Goal: Task Accomplishment & Management: Complete application form

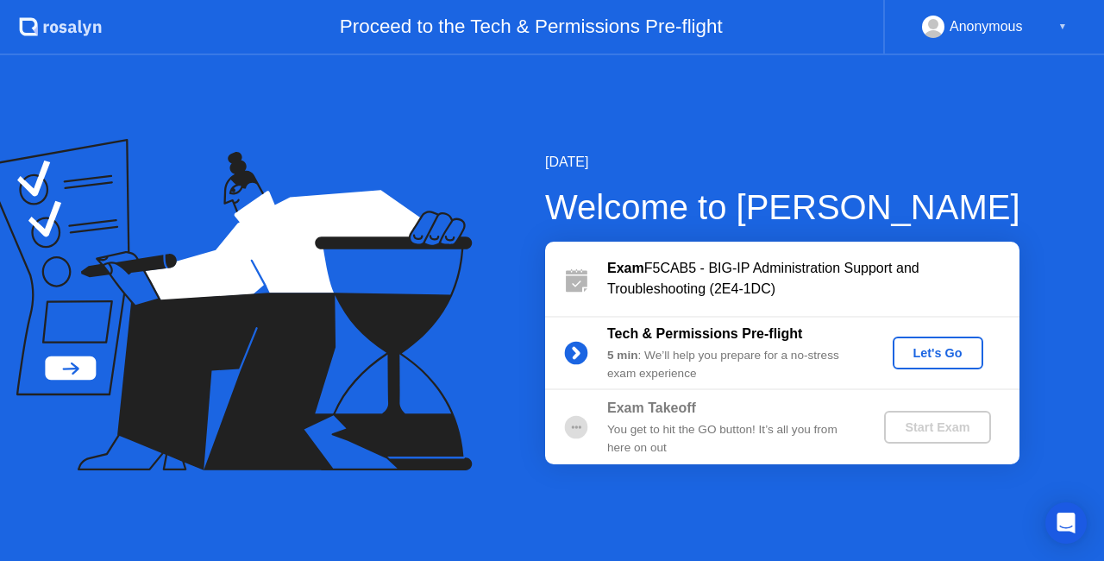
click at [907, 346] on div "Let's Go" at bounding box center [938, 353] width 77 height 14
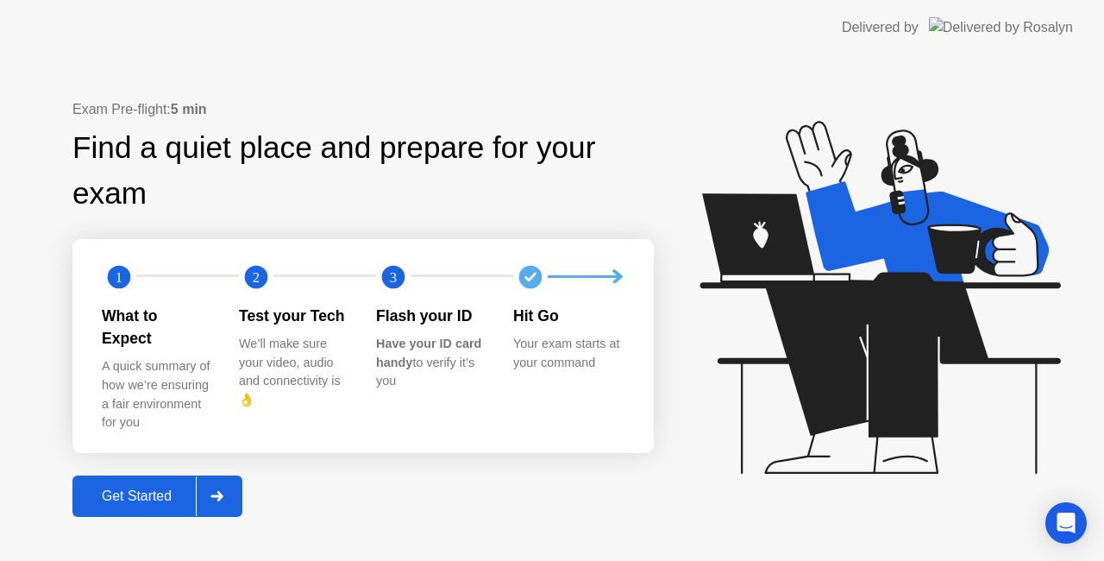
click at [164, 490] on div "Get Started" at bounding box center [137, 496] width 118 height 16
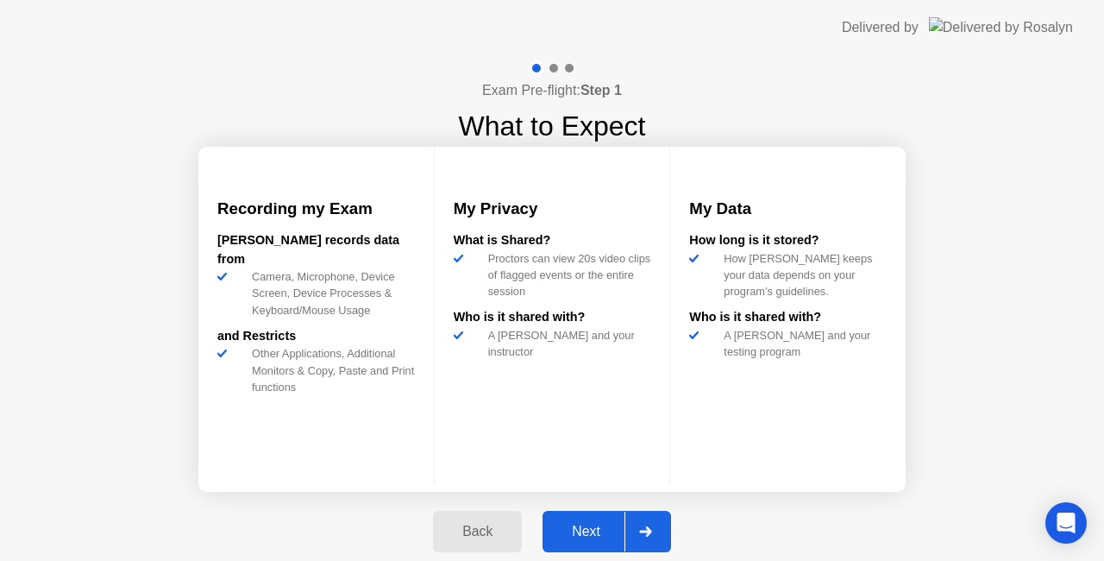
click at [598, 526] on div "Next" at bounding box center [586, 531] width 77 height 16
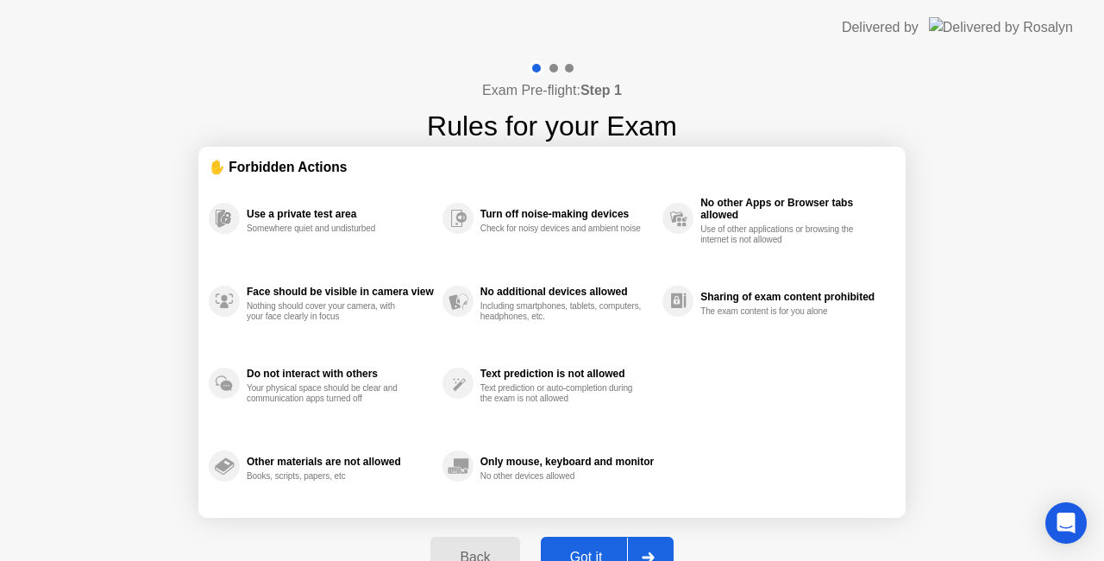
click at [617, 549] on div "Got it" at bounding box center [586, 557] width 81 height 16
select select "**********"
select select "*******"
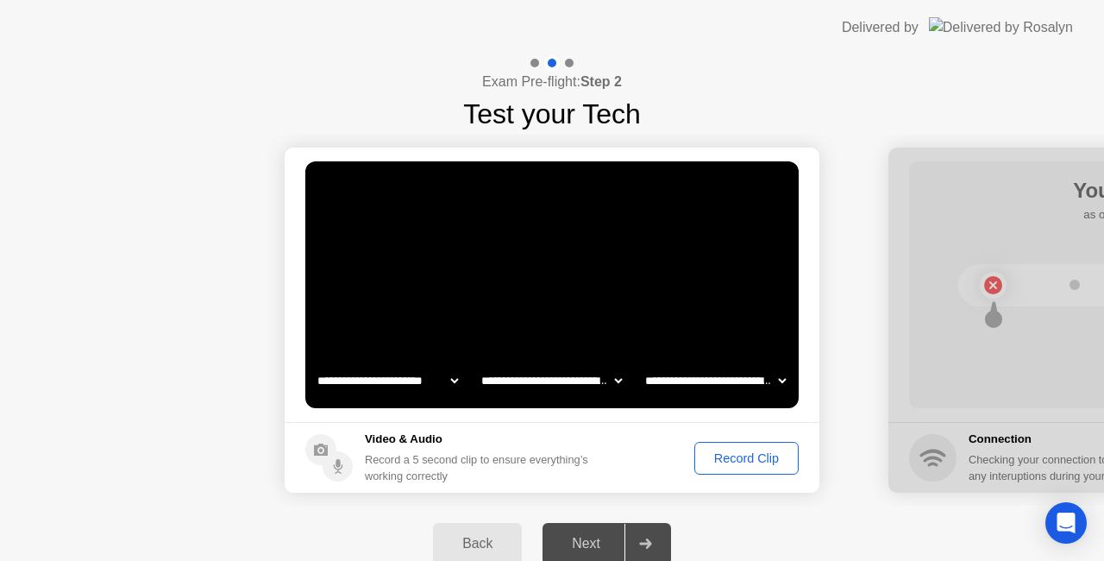
click at [745, 457] on div "Record Clip" at bounding box center [746, 458] width 92 height 14
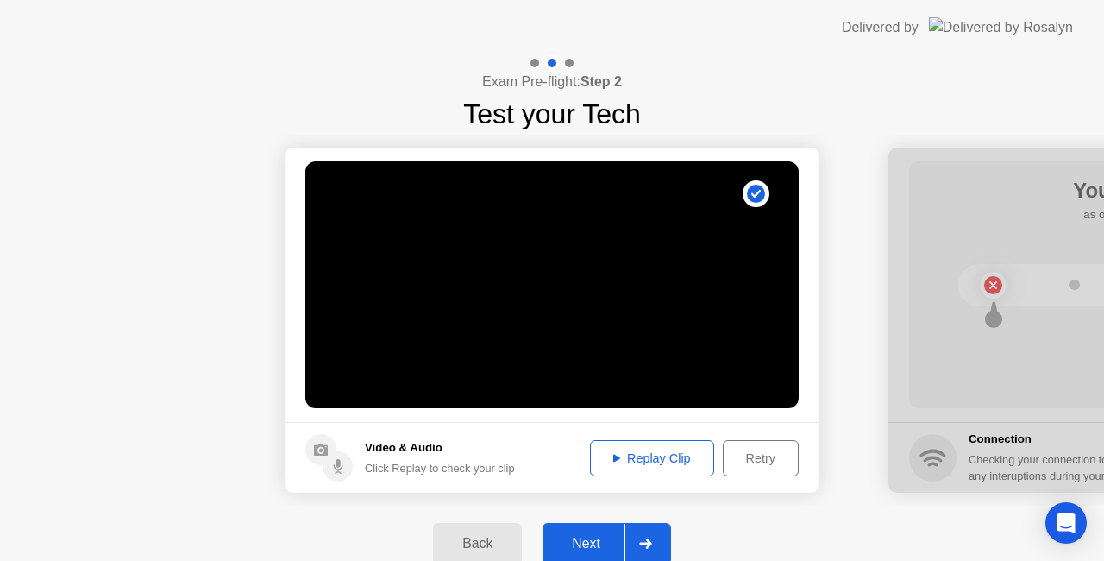
click at [618, 547] on div "Next" at bounding box center [586, 544] width 77 height 16
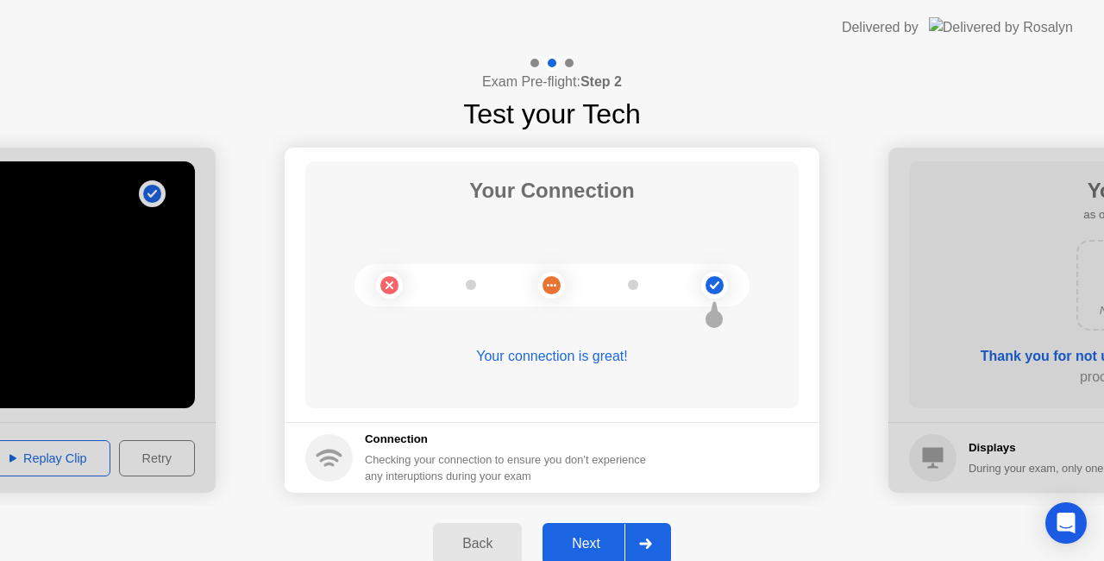
click at [649, 530] on div at bounding box center [644, 543] width 41 height 40
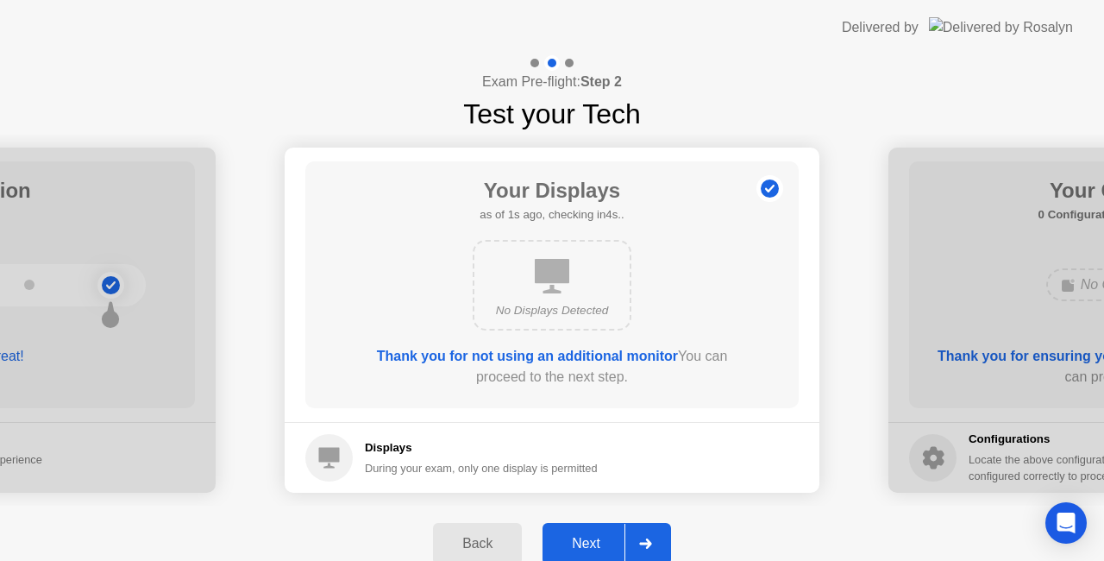
click at [658, 533] on div at bounding box center [644, 543] width 41 height 40
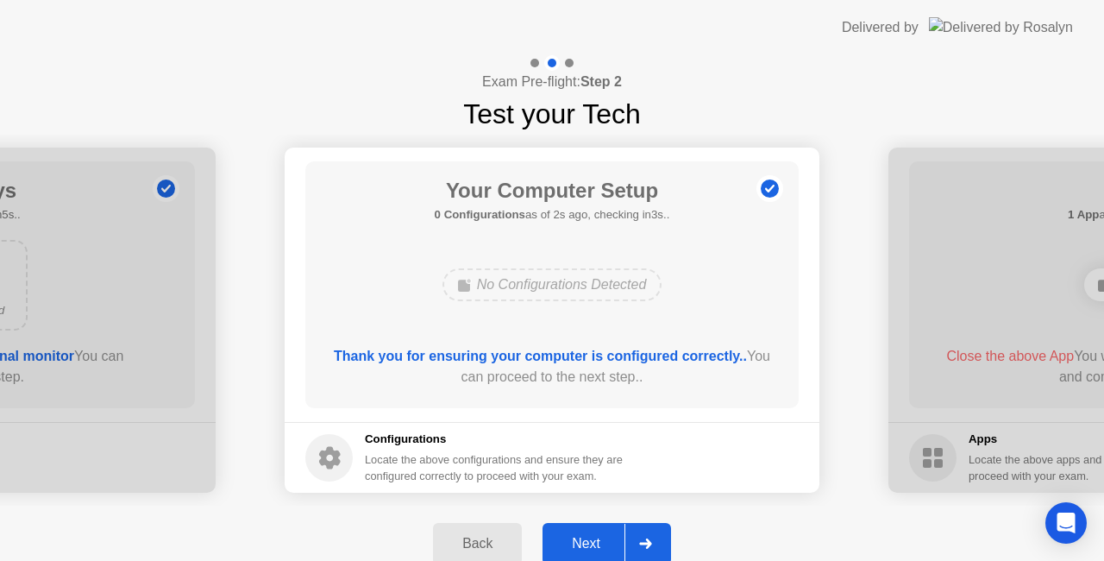
click at [624, 378] on div "Thank you for ensuring your computer is configured correctly.. You can proceed …" at bounding box center [552, 366] width 444 height 41
click at [654, 533] on div at bounding box center [644, 543] width 41 height 40
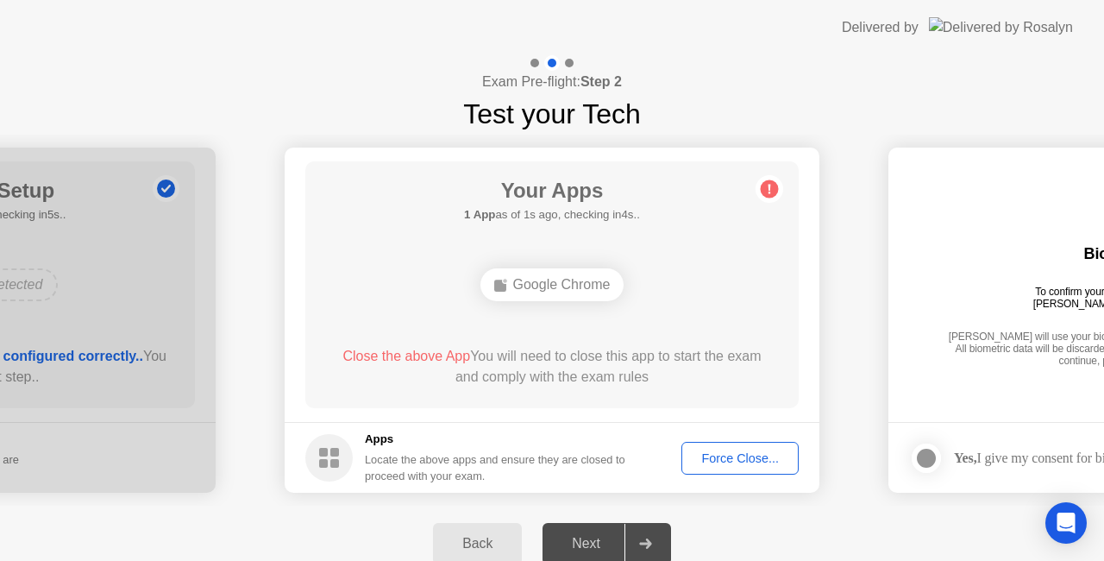
click at [719, 471] on button "Force Close..." at bounding box center [739, 458] width 117 height 33
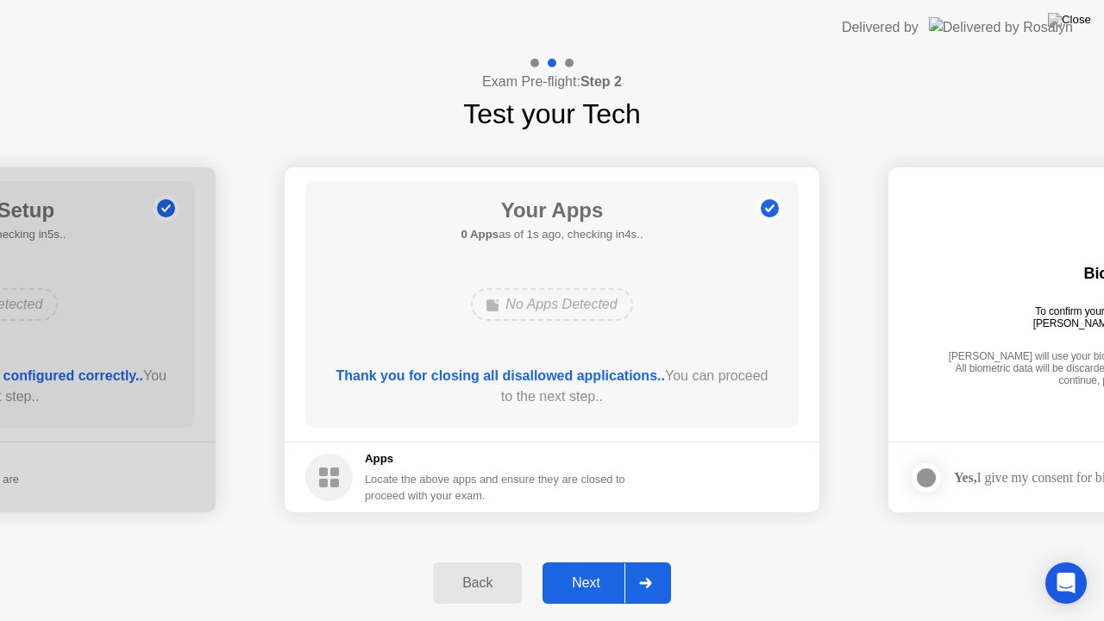
click at [649, 560] on div at bounding box center [644, 583] width 41 height 40
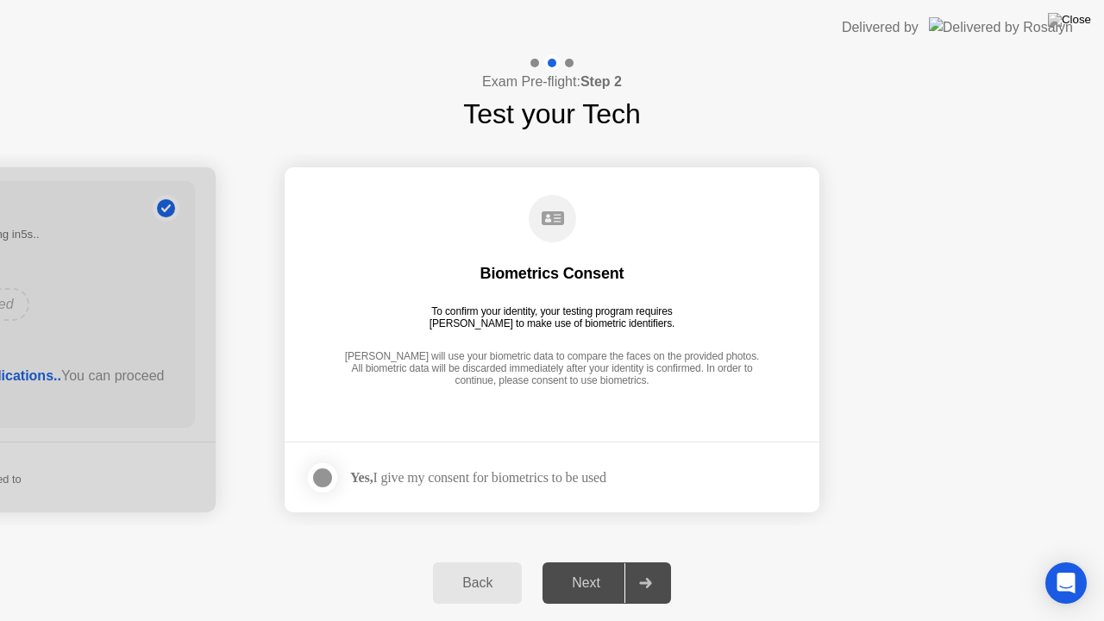
click at [502, 474] on div "Yes, I give my consent for biometrics to be used" at bounding box center [478, 477] width 256 height 16
click at [325, 478] on div at bounding box center [322, 477] width 21 height 21
click at [614, 560] on div "Next" at bounding box center [586, 583] width 77 height 16
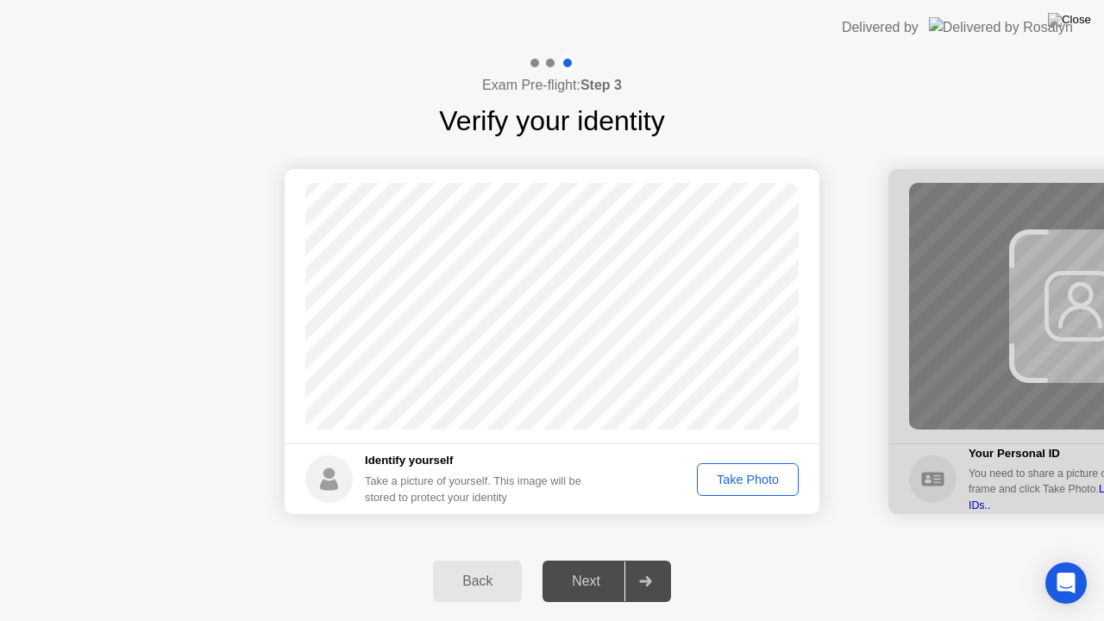
click at [747, 481] on div "Take Photo" at bounding box center [748, 480] width 90 height 14
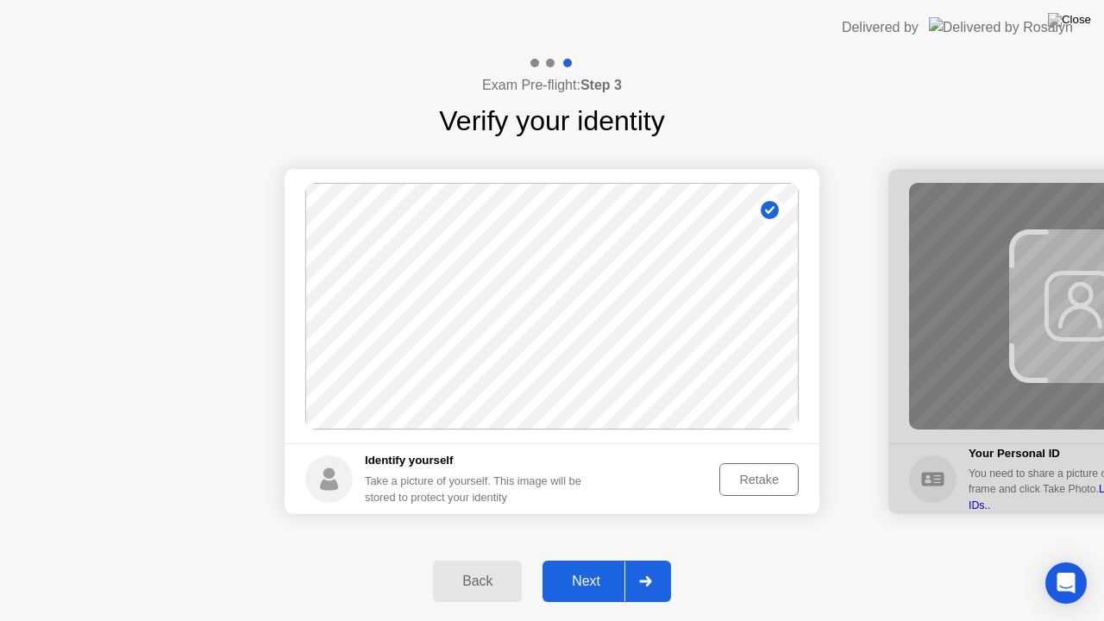
click at [790, 475] on div "Retake" at bounding box center [758, 480] width 67 height 14
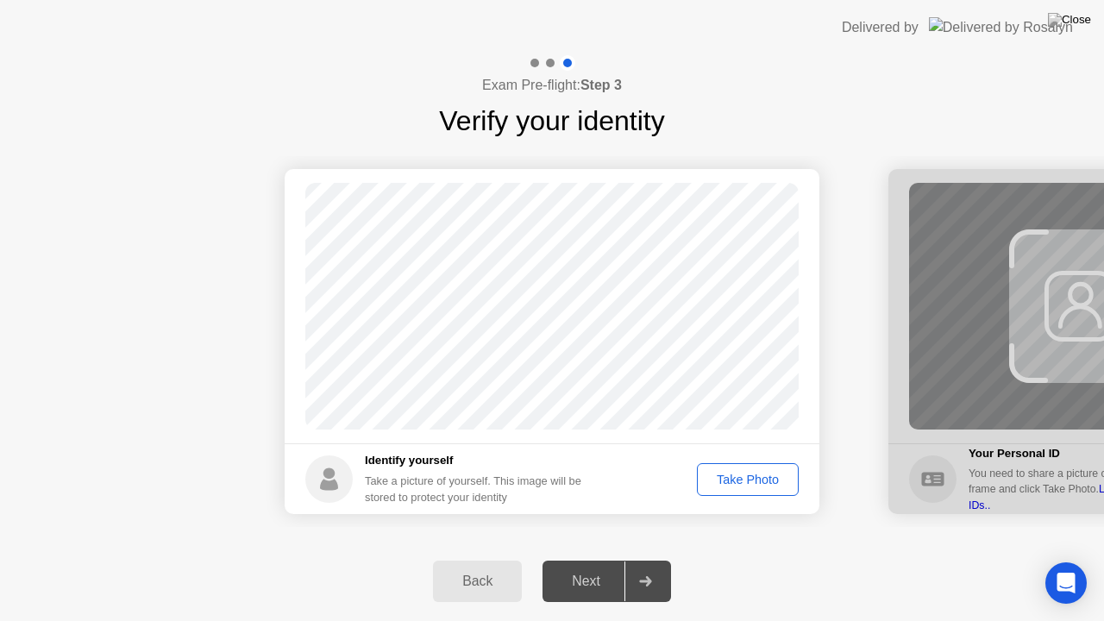
click at [649, 560] on div at bounding box center [644, 581] width 41 height 40
click at [747, 485] on div "Take Photo" at bounding box center [748, 480] width 90 height 14
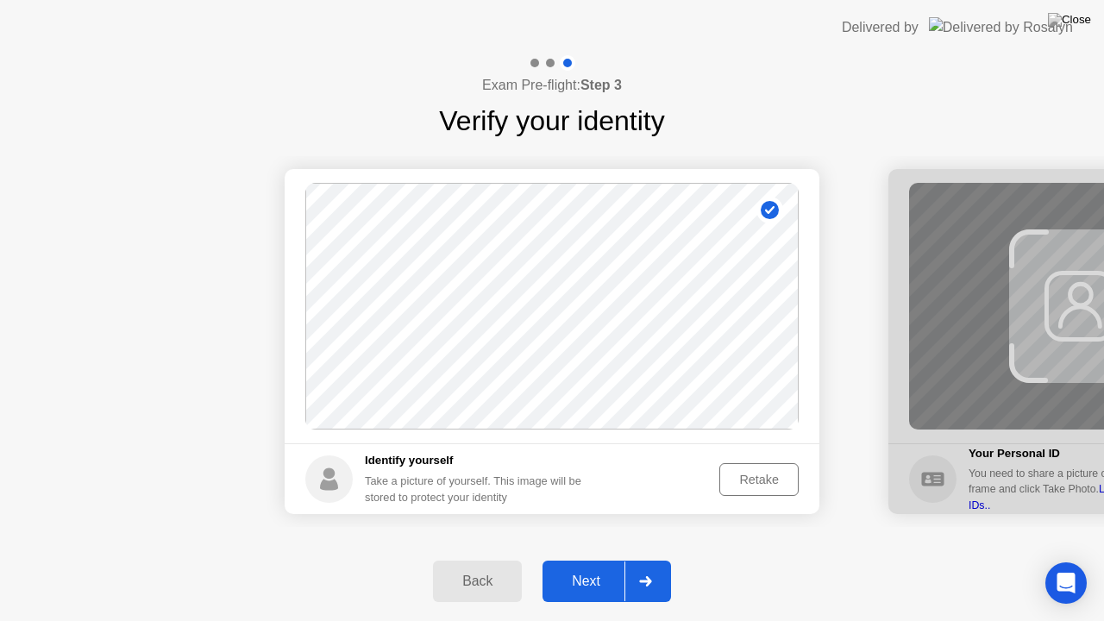
click at [649, 560] on div at bounding box center [644, 581] width 41 height 40
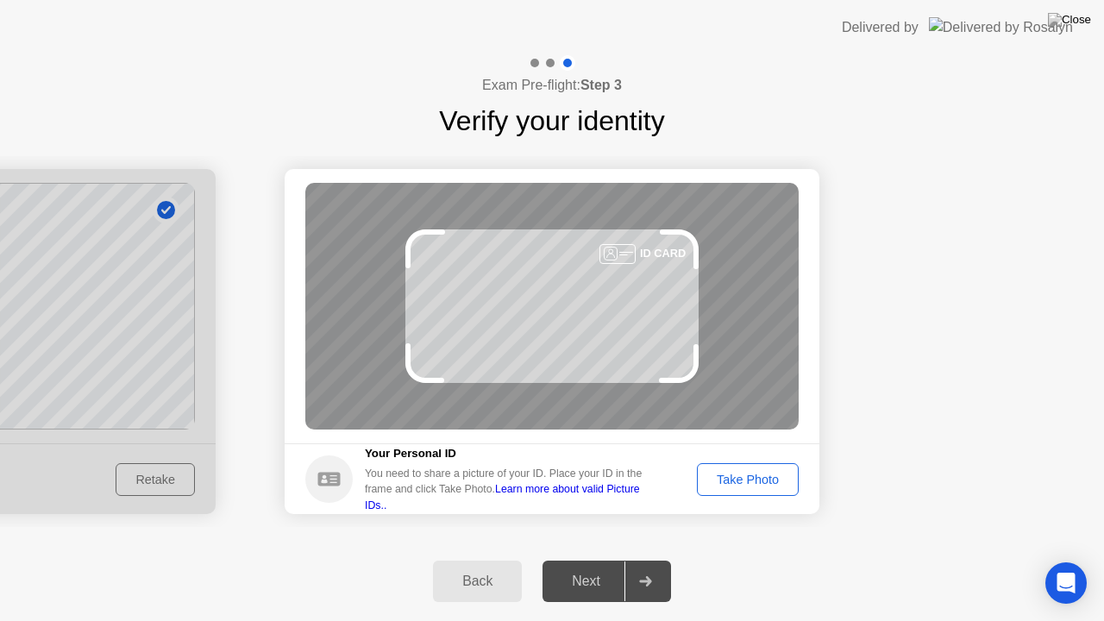
click at [766, 475] on div "Take Photo" at bounding box center [748, 480] width 90 height 14
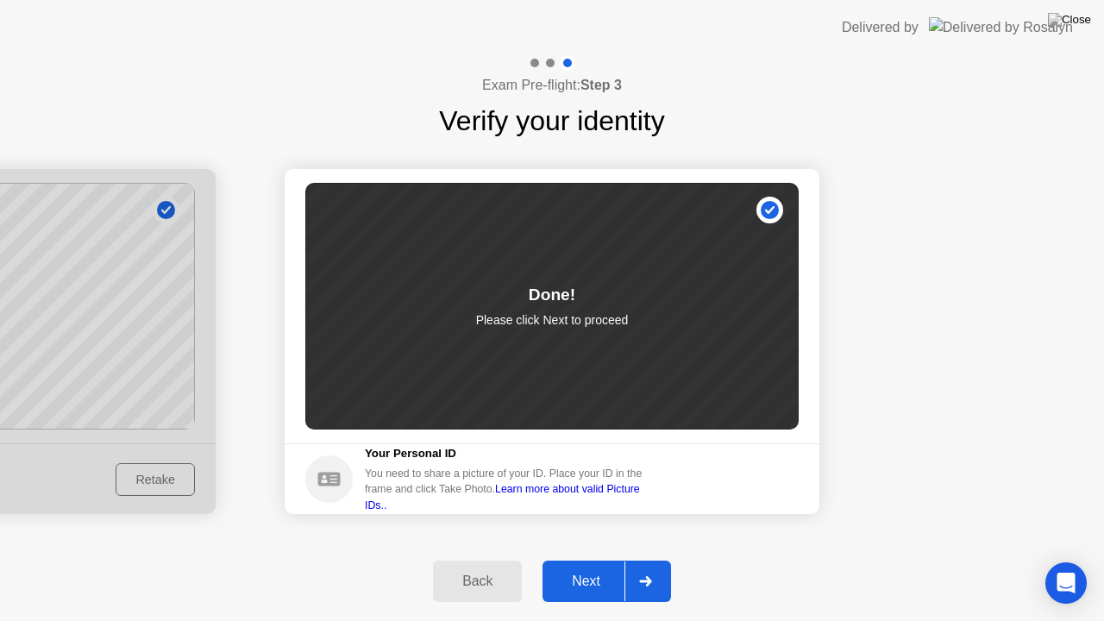
click at [652, 560] on div at bounding box center [644, 581] width 41 height 40
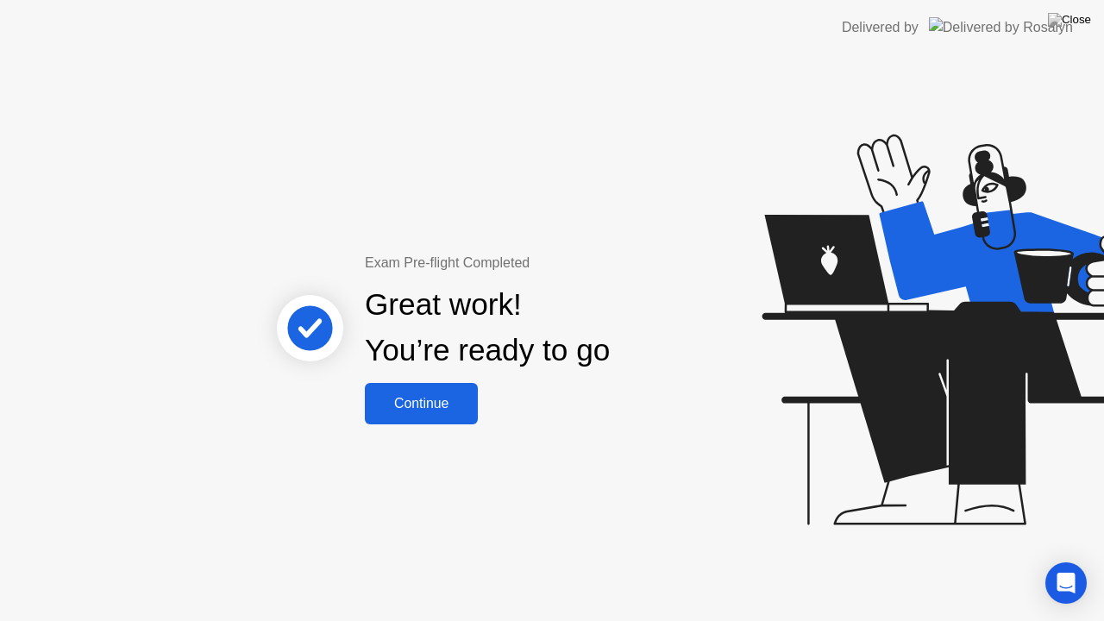
click at [441, 404] on div "Continue" at bounding box center [421, 404] width 103 height 16
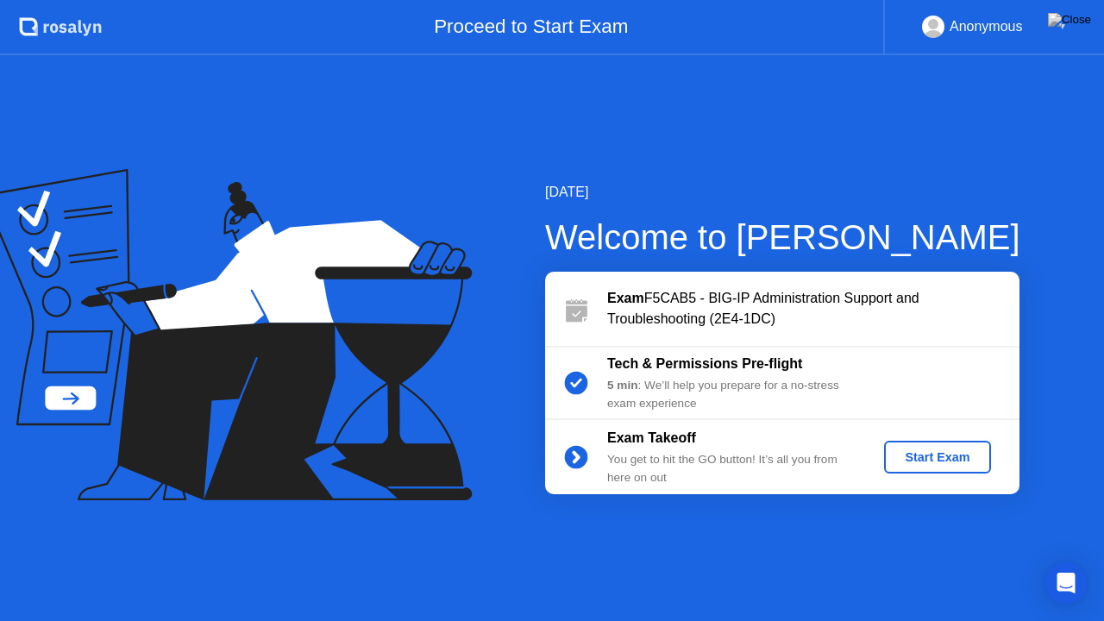
click at [912, 453] on div "Start Exam" at bounding box center [937, 457] width 92 height 14
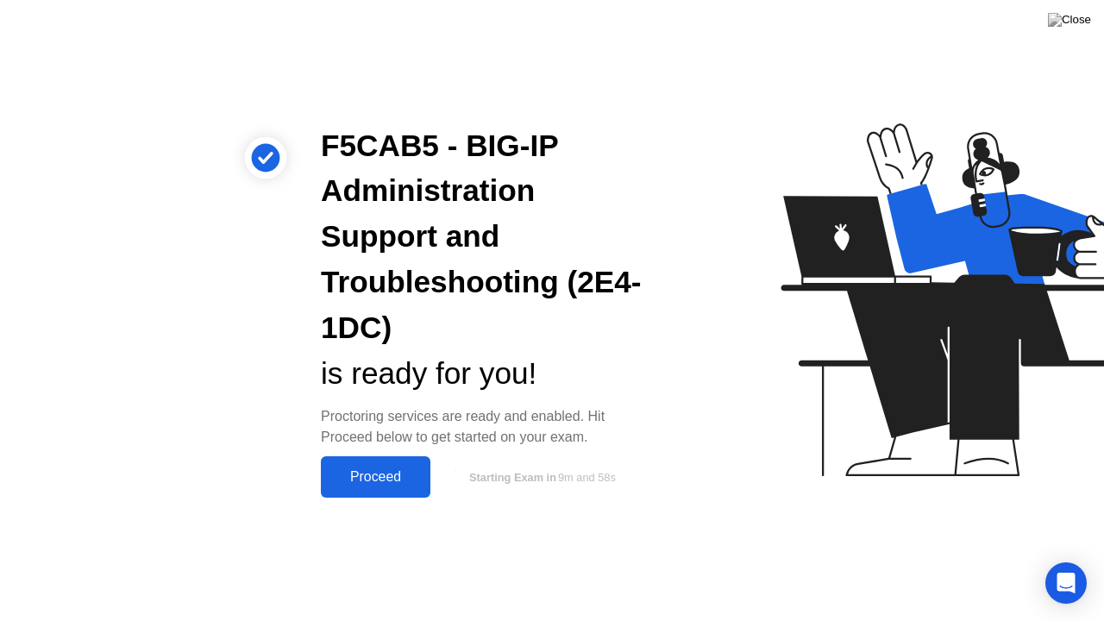
click at [409, 469] on div "Proceed" at bounding box center [375, 477] width 99 height 16
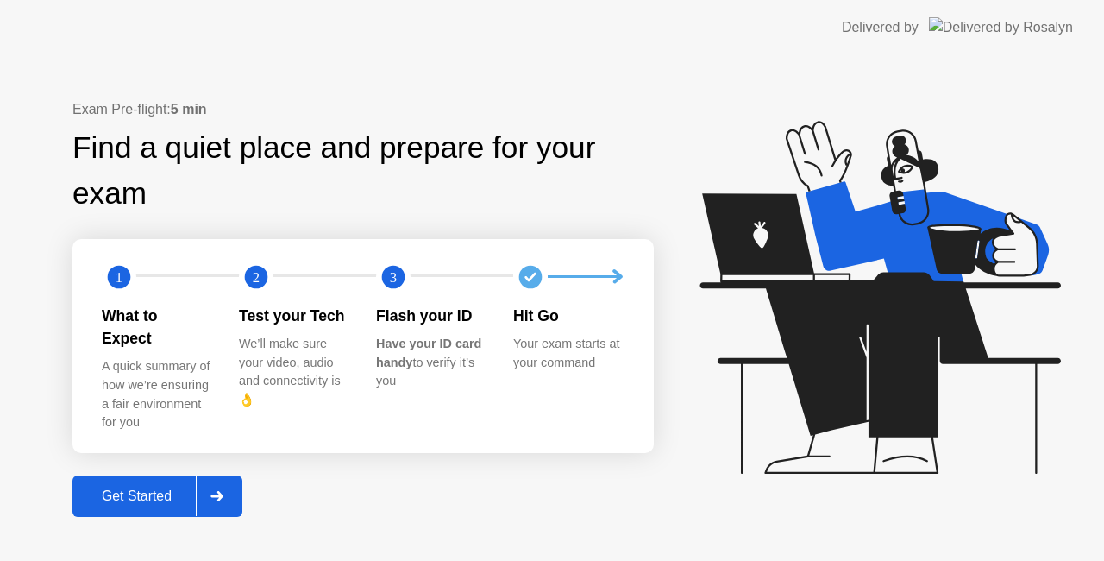
click at [191, 488] on div "Get Started" at bounding box center [137, 496] width 118 height 16
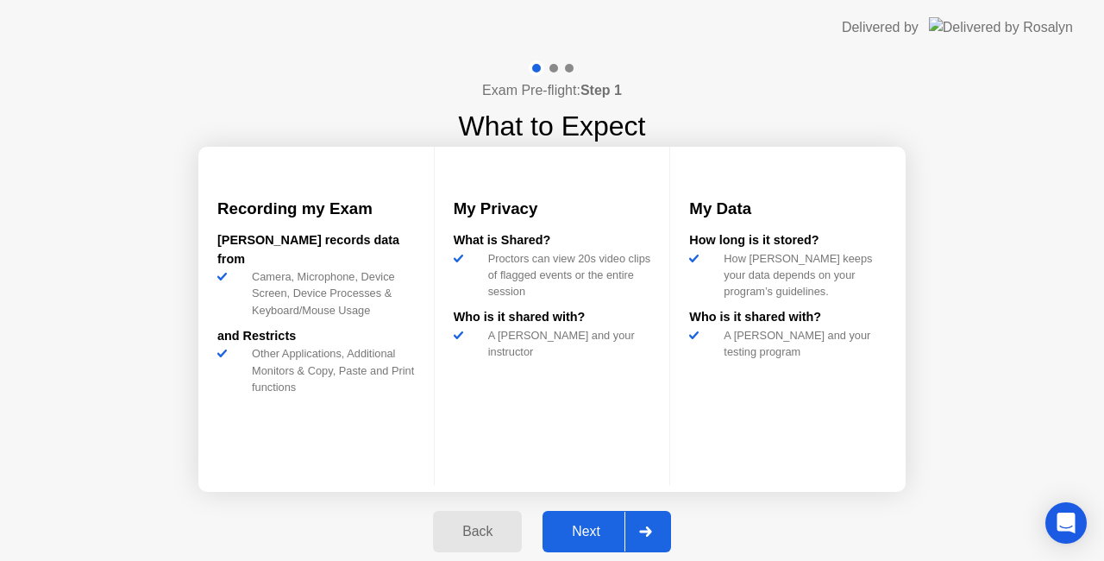
click at [586, 518] on button "Next" at bounding box center [606, 531] width 129 height 41
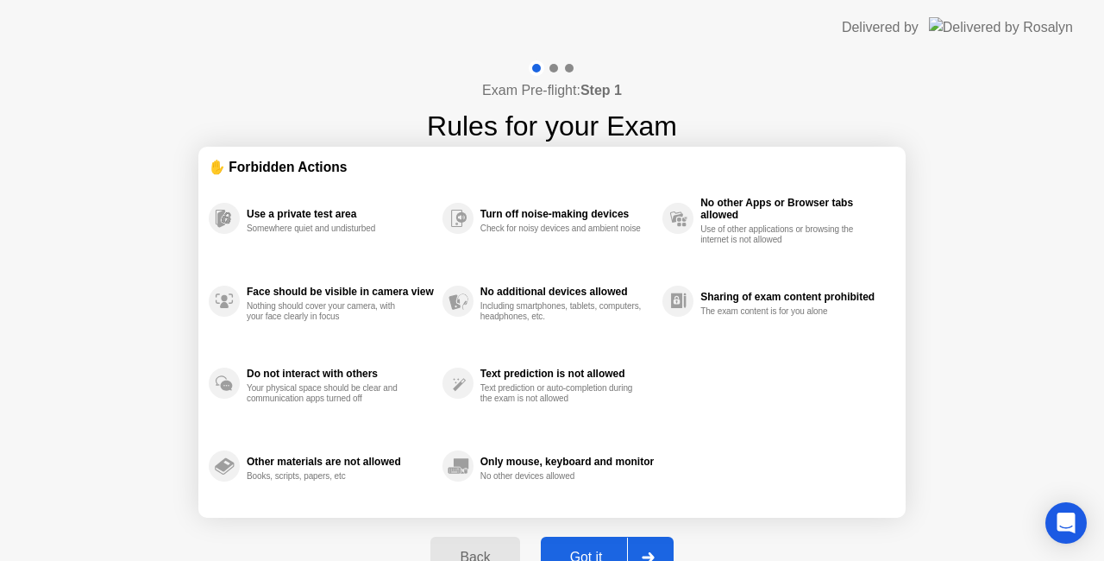
click at [614, 534] on div "Back Got it" at bounding box center [551, 556] width 263 height 79
click at [613, 543] on button "Got it" at bounding box center [607, 556] width 133 height 41
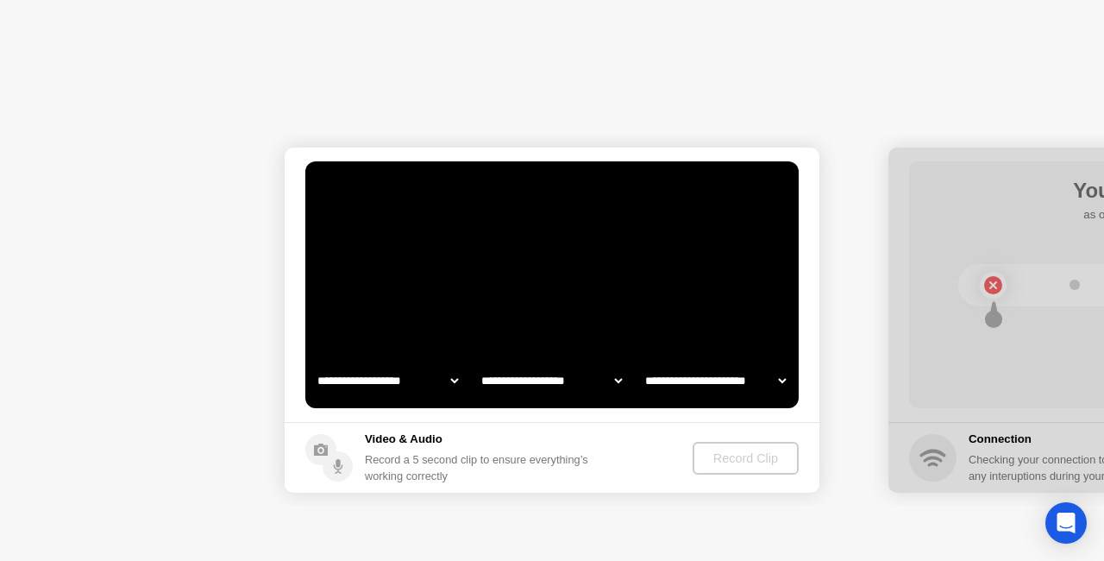
select select "**********"
select select "*******"
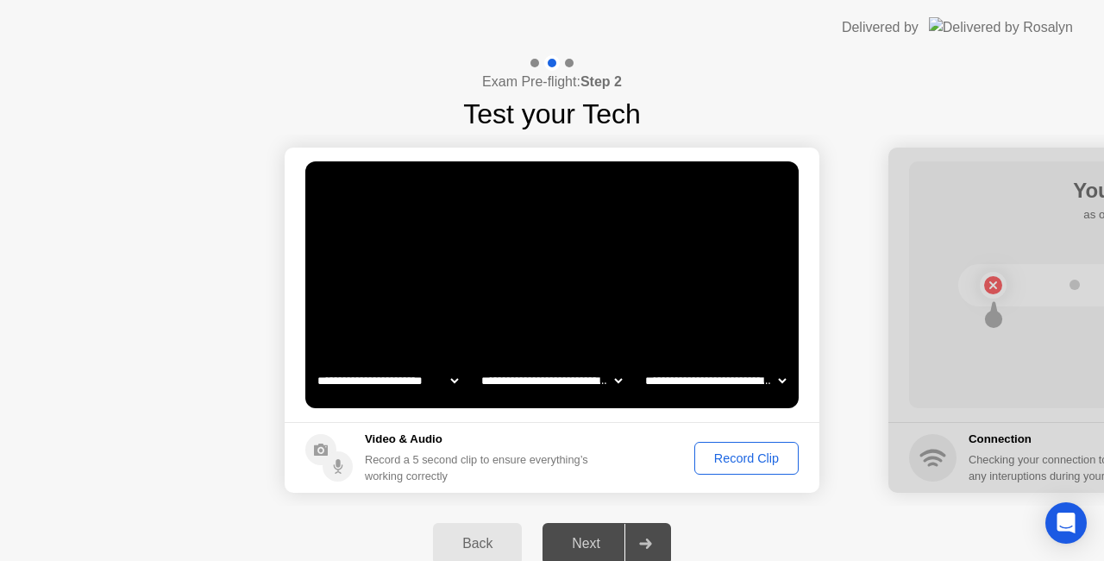
click at [749, 453] on div "Record Clip" at bounding box center [746, 458] width 92 height 14
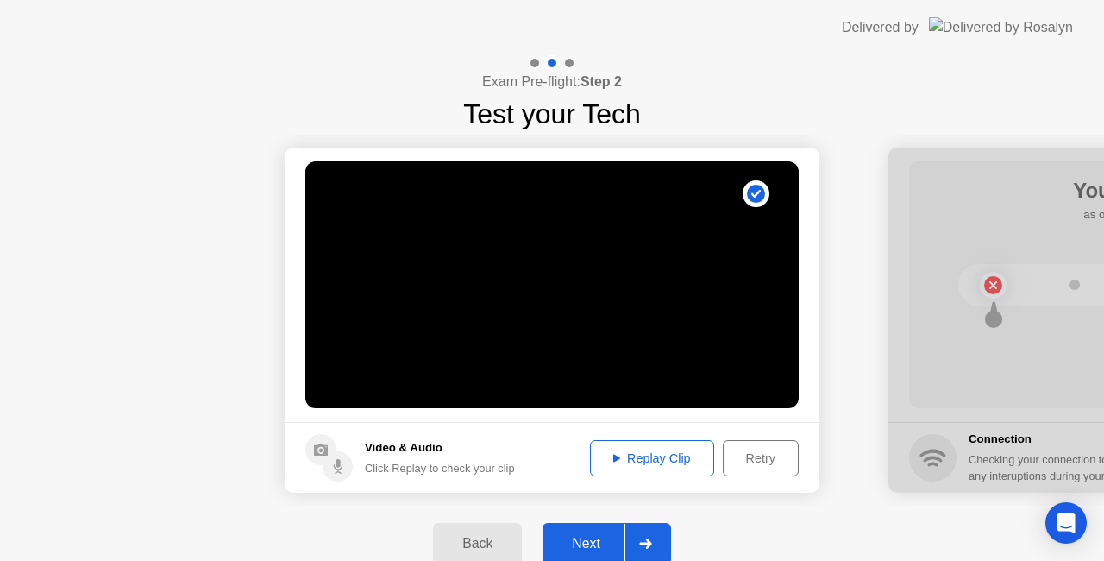
click at [594, 540] on div "Next" at bounding box center [586, 544] width 77 height 16
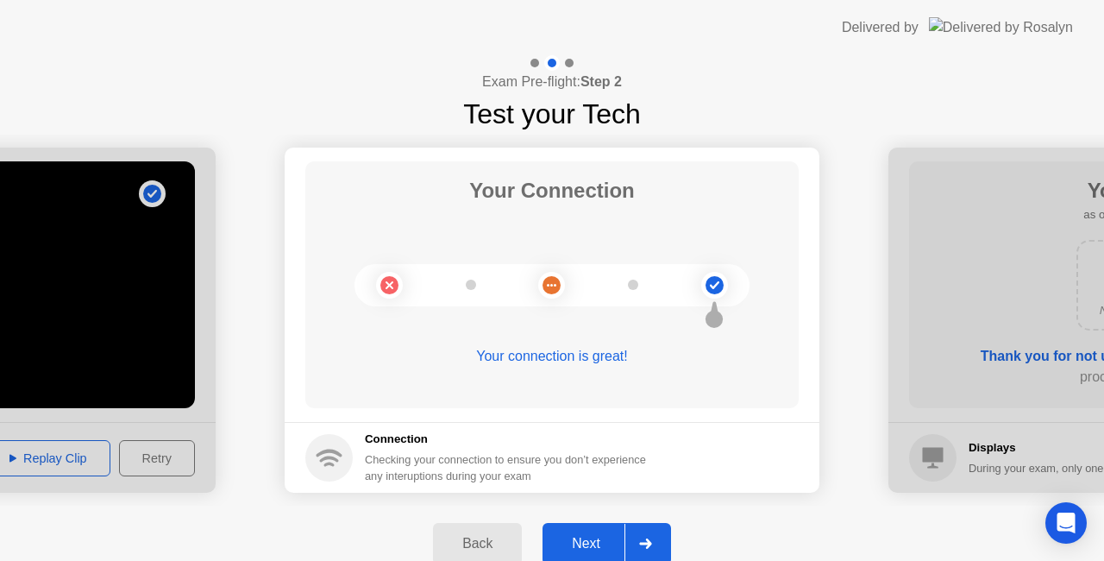
click at [588, 536] on div "Next" at bounding box center [586, 544] width 77 height 16
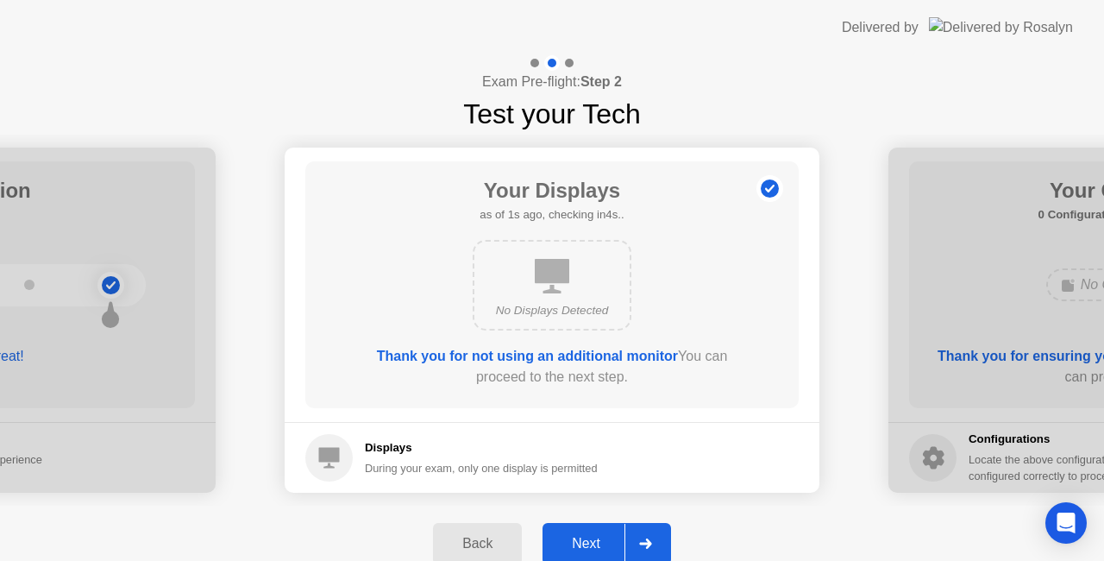
click at [588, 536] on div "Next" at bounding box center [586, 544] width 77 height 16
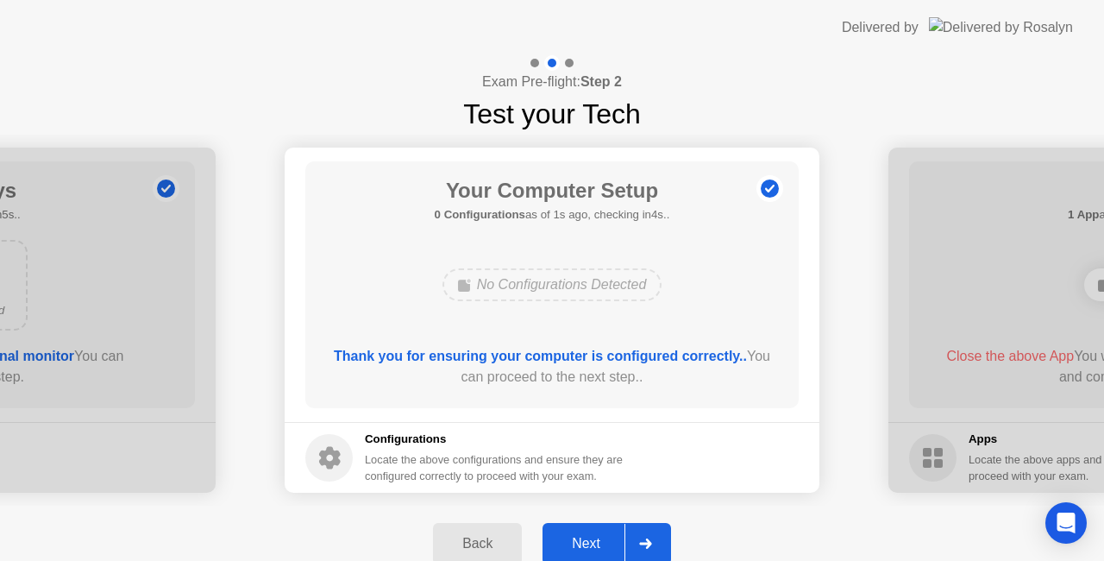
click at [588, 536] on div "Next" at bounding box center [586, 544] width 77 height 16
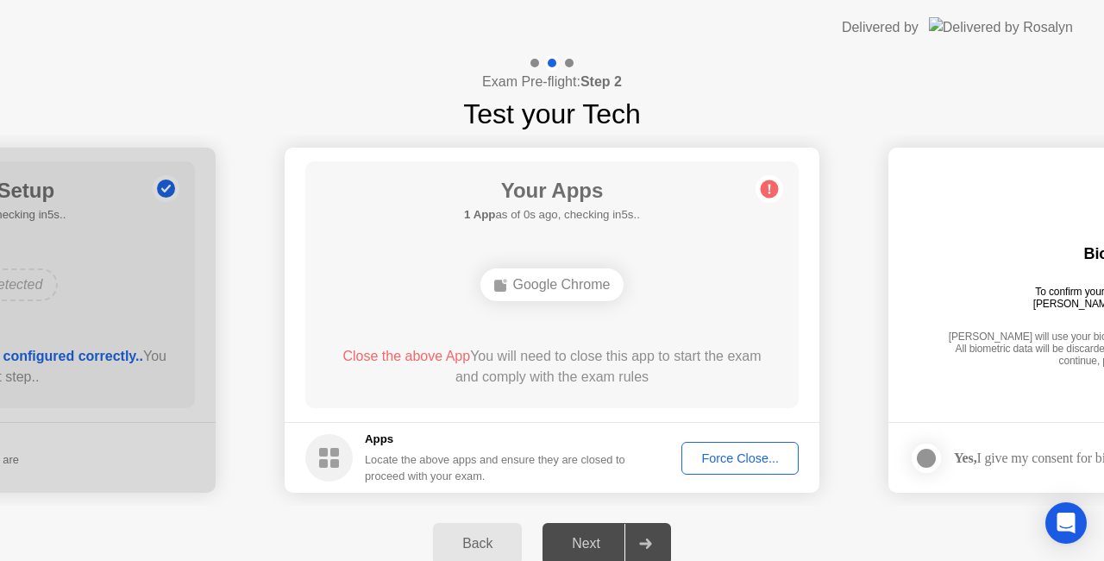
click at [707, 457] on div "Force Close..." at bounding box center [739, 458] width 105 height 14
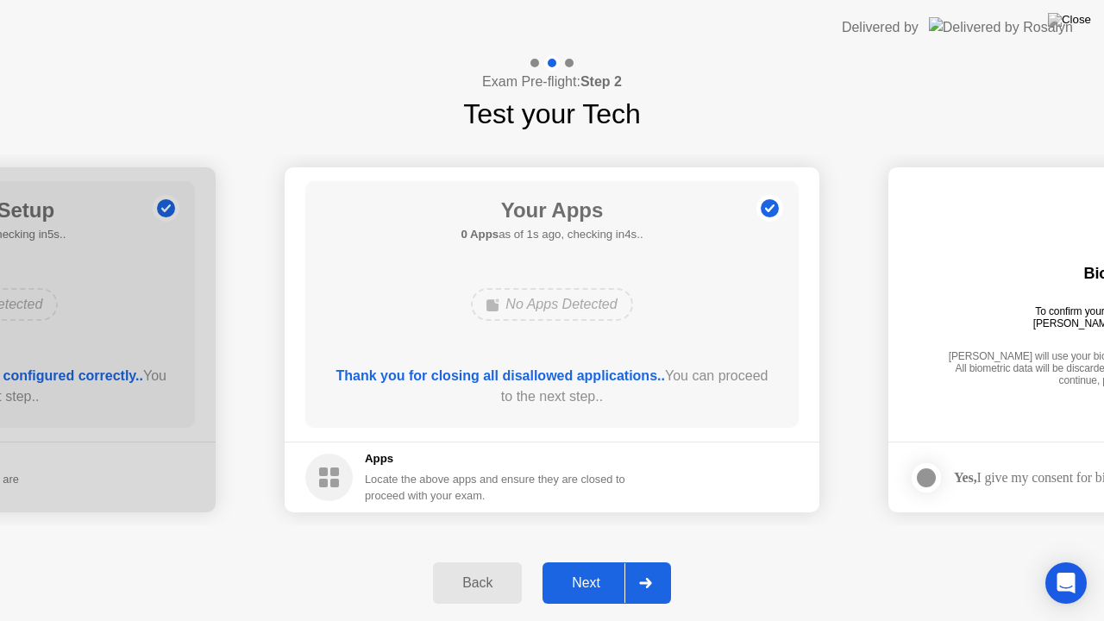
click at [619, 560] on div "Next" at bounding box center [586, 583] width 77 height 16
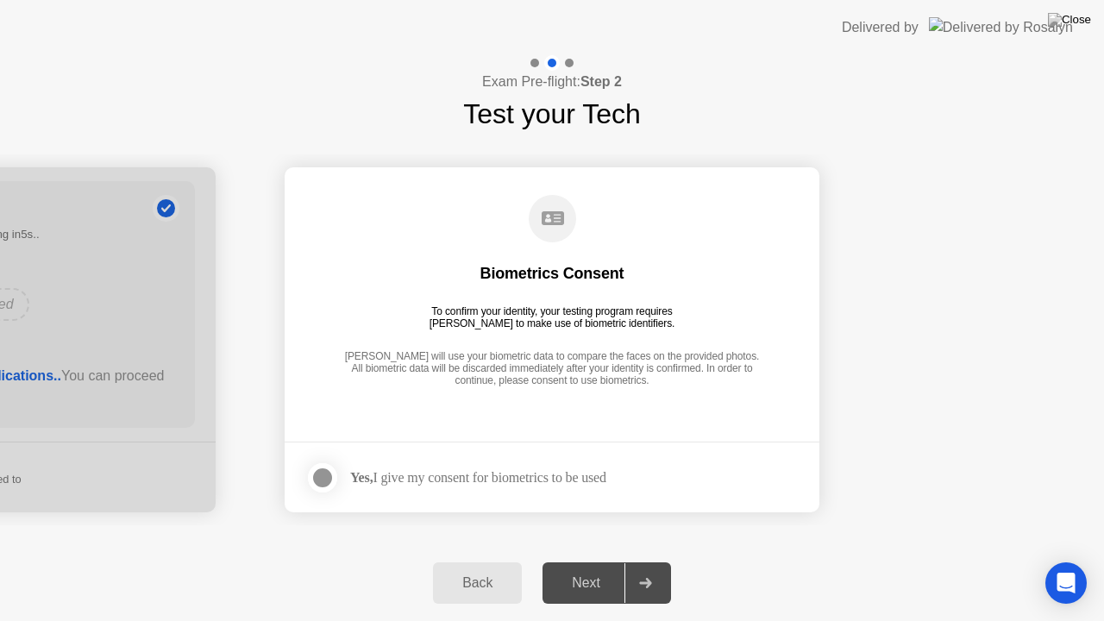
click at [520, 484] on div "Yes, I give my consent for biometrics to be used" at bounding box center [478, 477] width 256 height 16
click at [326, 480] on div at bounding box center [322, 477] width 21 height 21
click at [600, 560] on div "Next" at bounding box center [586, 583] width 77 height 16
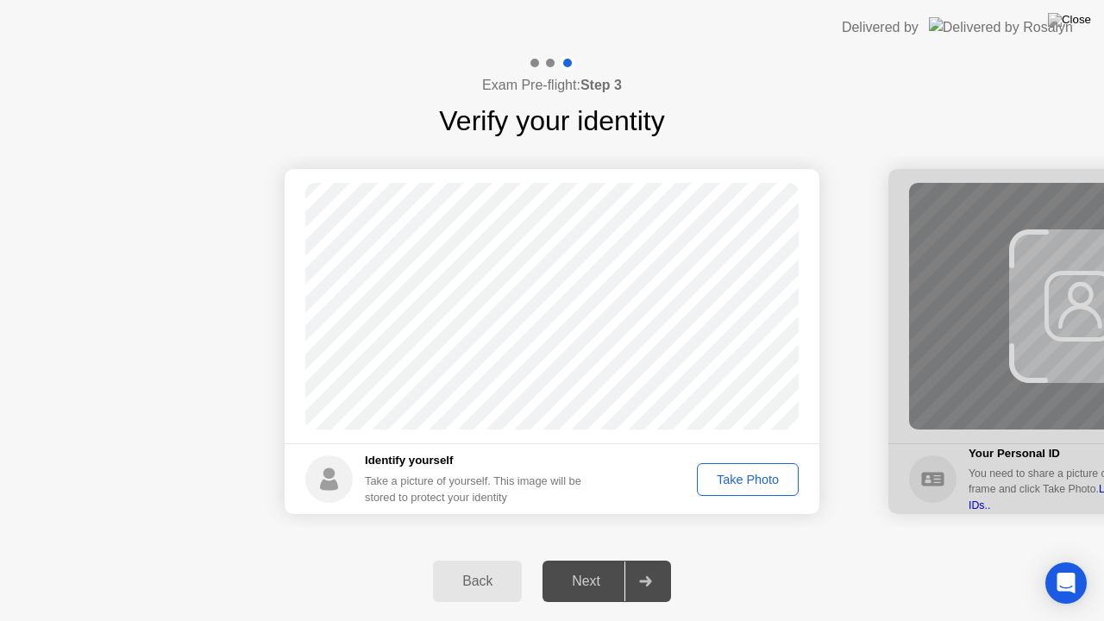
click at [754, 482] on div "Take Photo" at bounding box center [748, 480] width 90 height 14
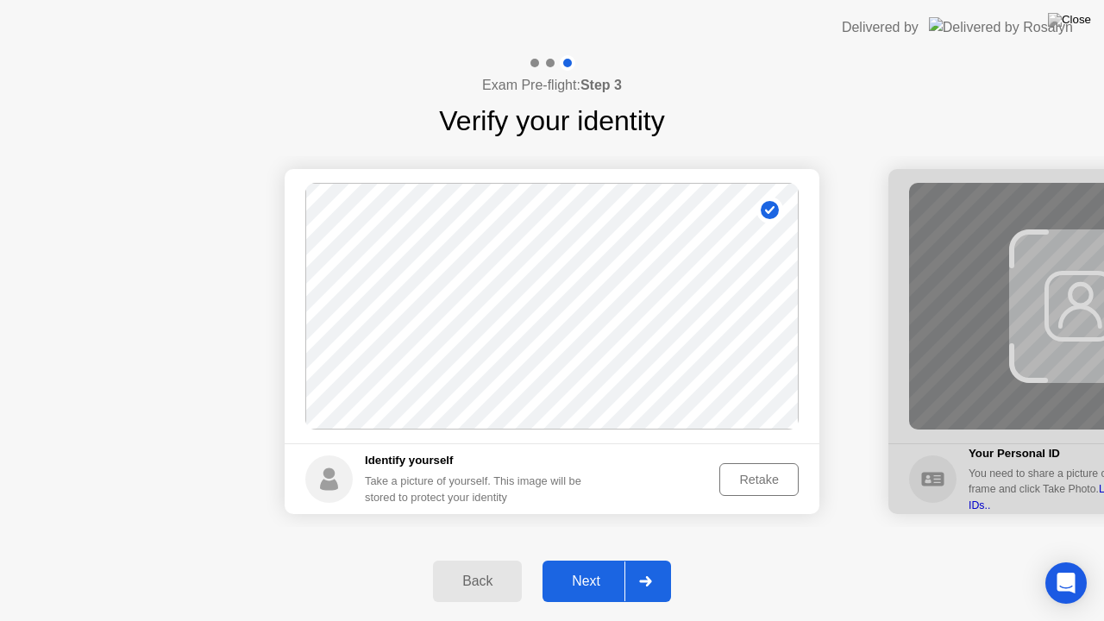
click at [643, 560] on div at bounding box center [644, 581] width 41 height 40
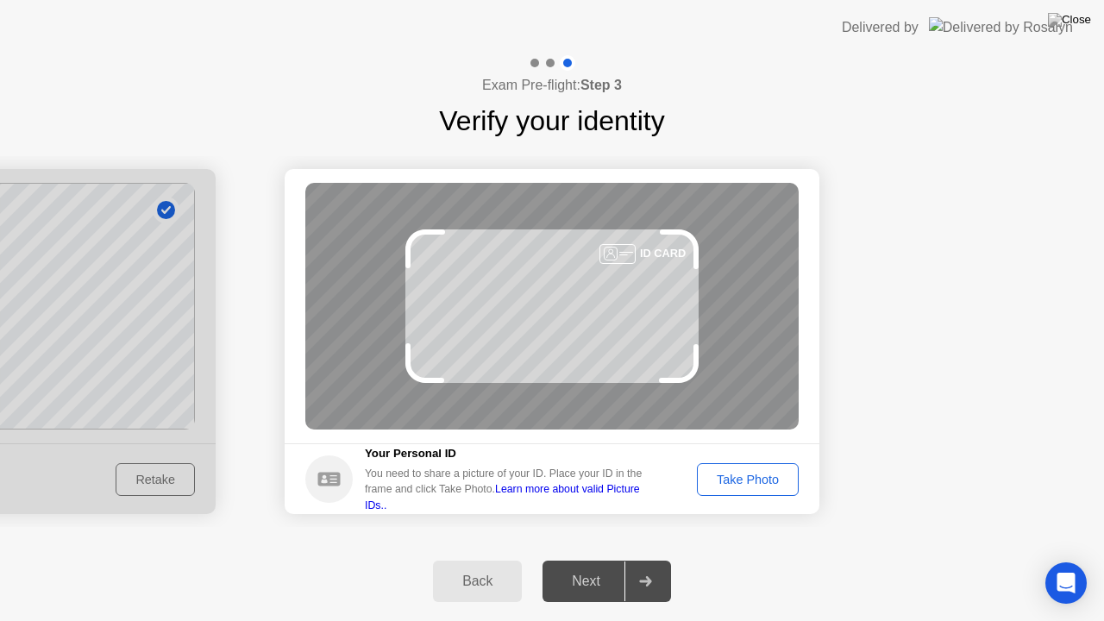
click at [776, 479] on div "Take Photo" at bounding box center [748, 480] width 90 height 14
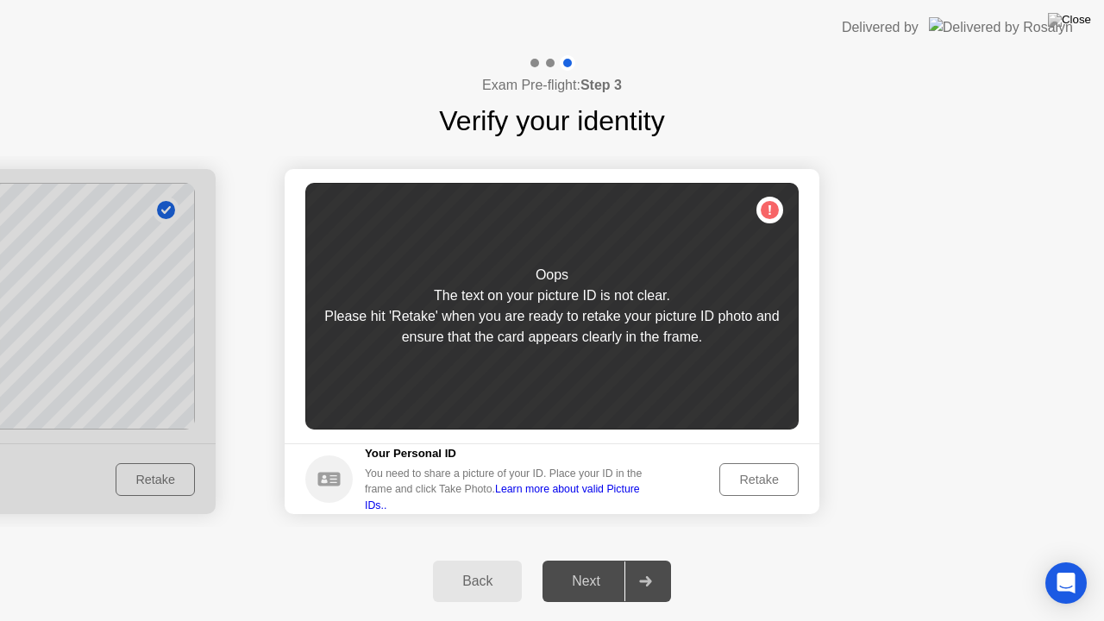
click at [749, 485] on div "Retake" at bounding box center [758, 480] width 67 height 14
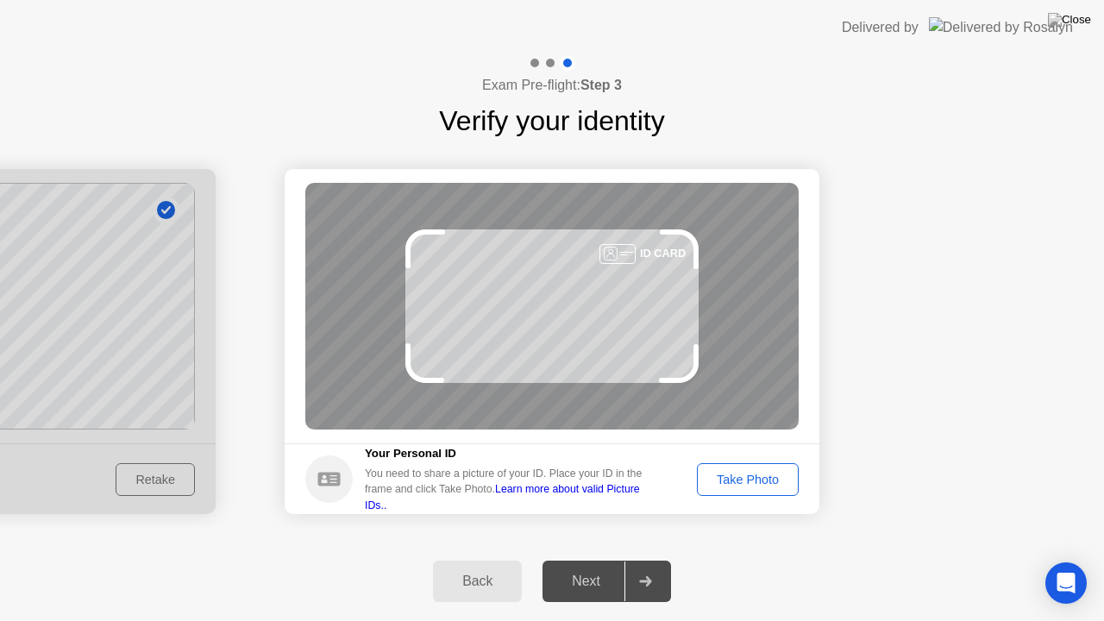
click at [749, 485] on div "Take Photo" at bounding box center [748, 480] width 90 height 14
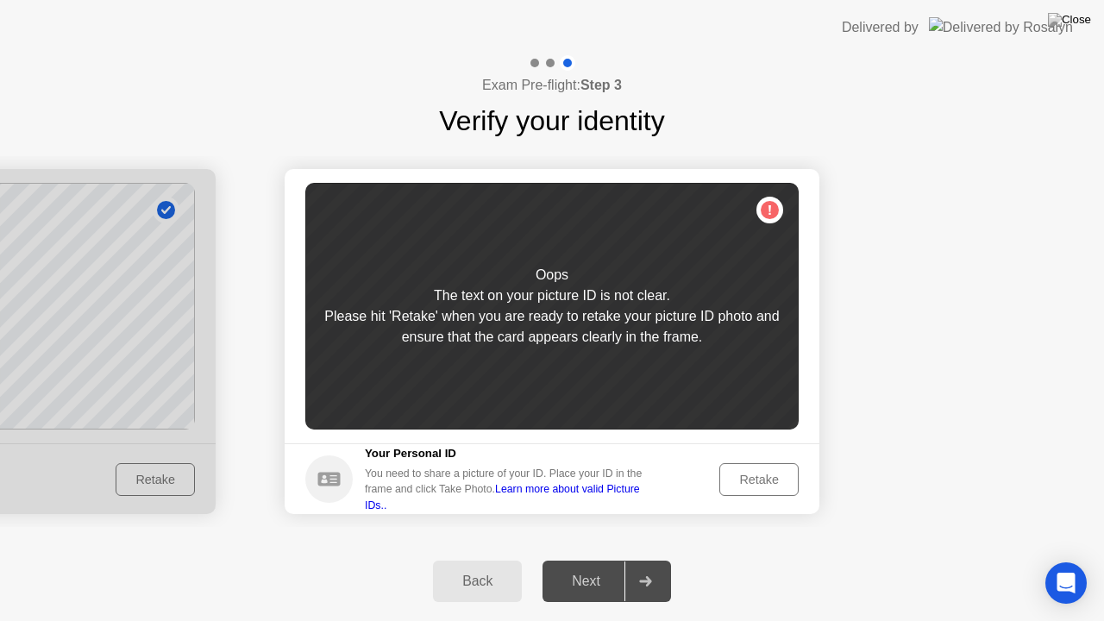
click at [743, 3] on header "Delivered by" at bounding box center [552, 27] width 1104 height 55
click at [793, 483] on button "Retake" at bounding box center [758, 479] width 79 height 33
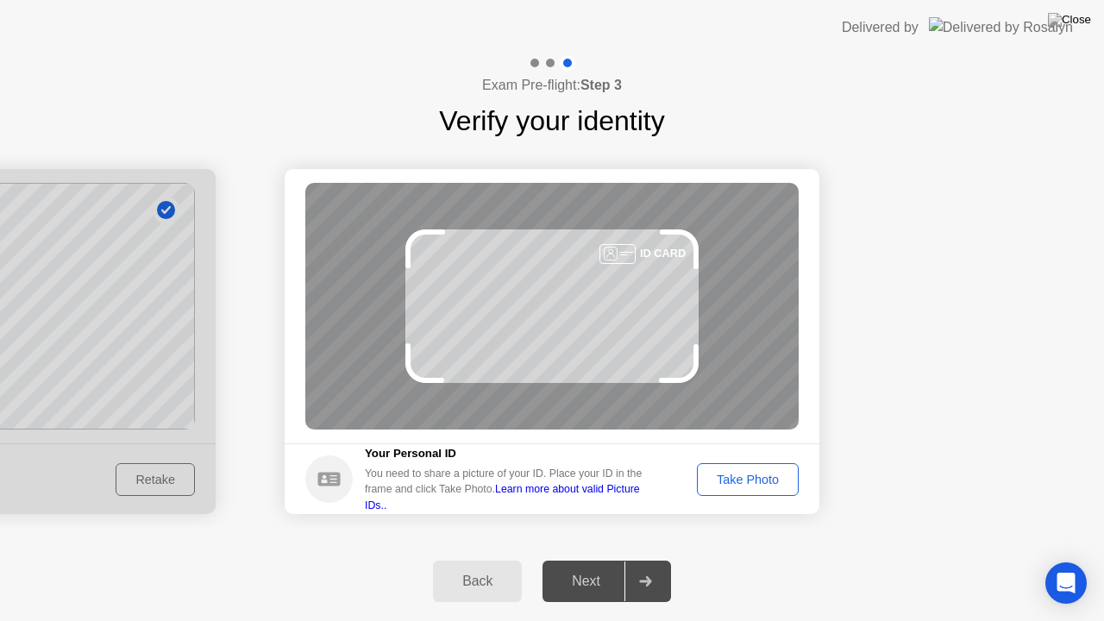
click at [793, 483] on button "Take Photo" at bounding box center [748, 479] width 102 height 33
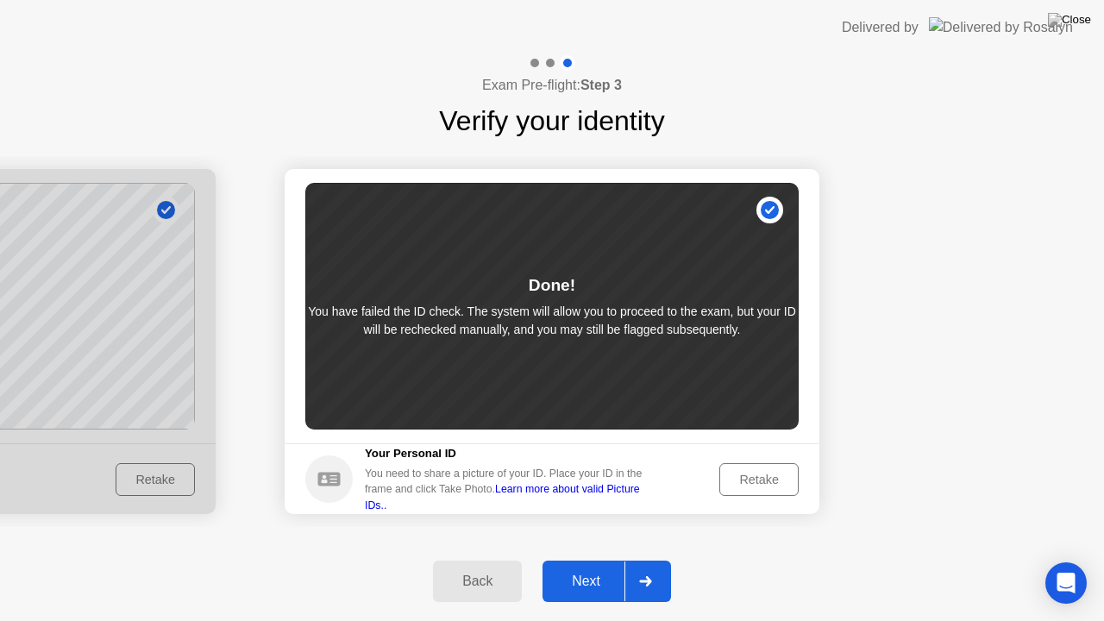
click at [613, 560] on div "Next" at bounding box center [586, 582] width 77 height 16
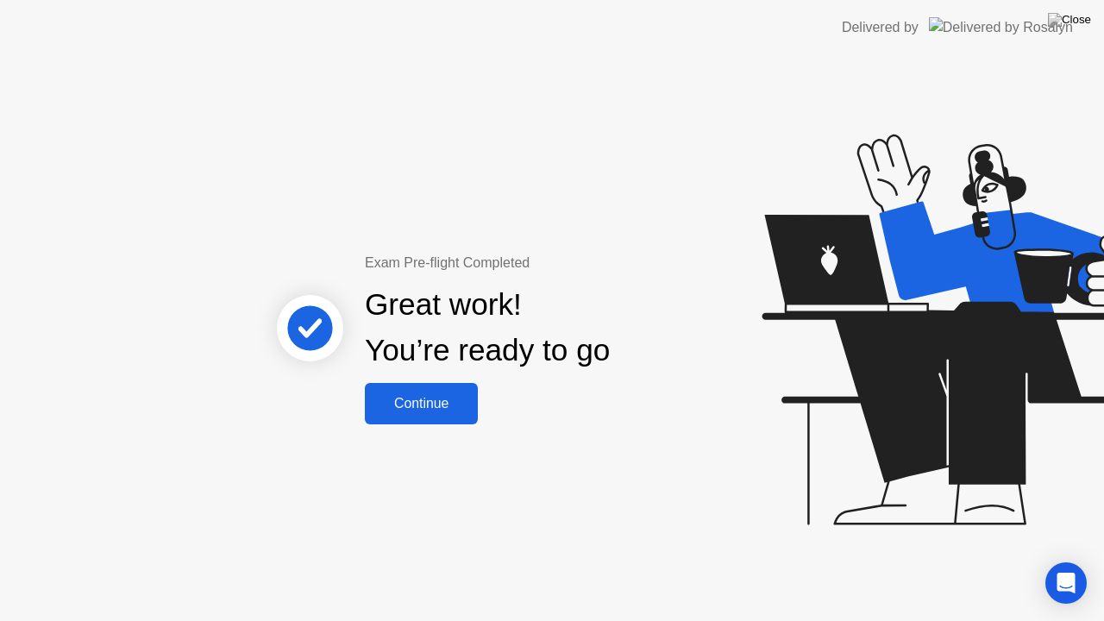
click at [390, 388] on button "Continue" at bounding box center [421, 403] width 113 height 41
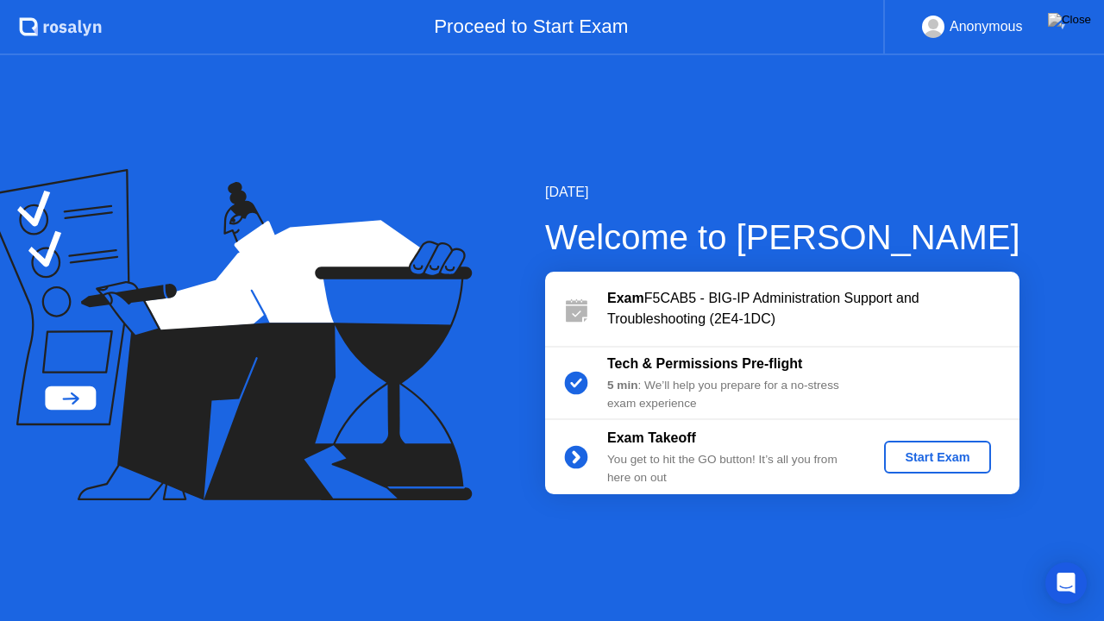
click at [917, 453] on div "Start Exam" at bounding box center [937, 457] width 92 height 14
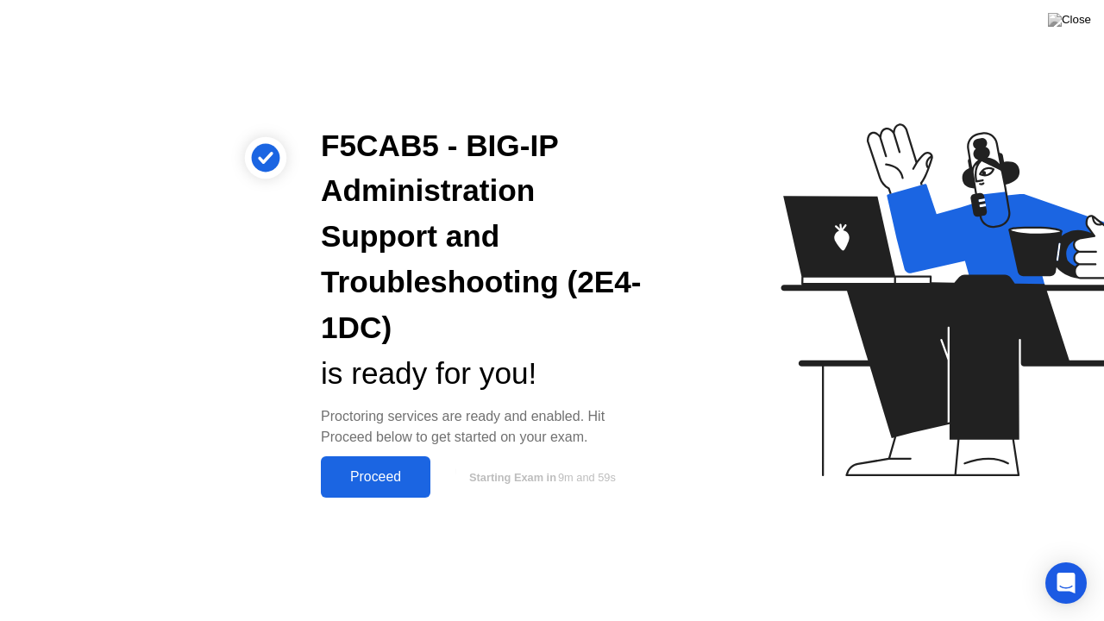
click at [944, 464] on icon at bounding box center [957, 308] width 445 height 442
click at [414, 469] on div "Proceed" at bounding box center [375, 477] width 99 height 16
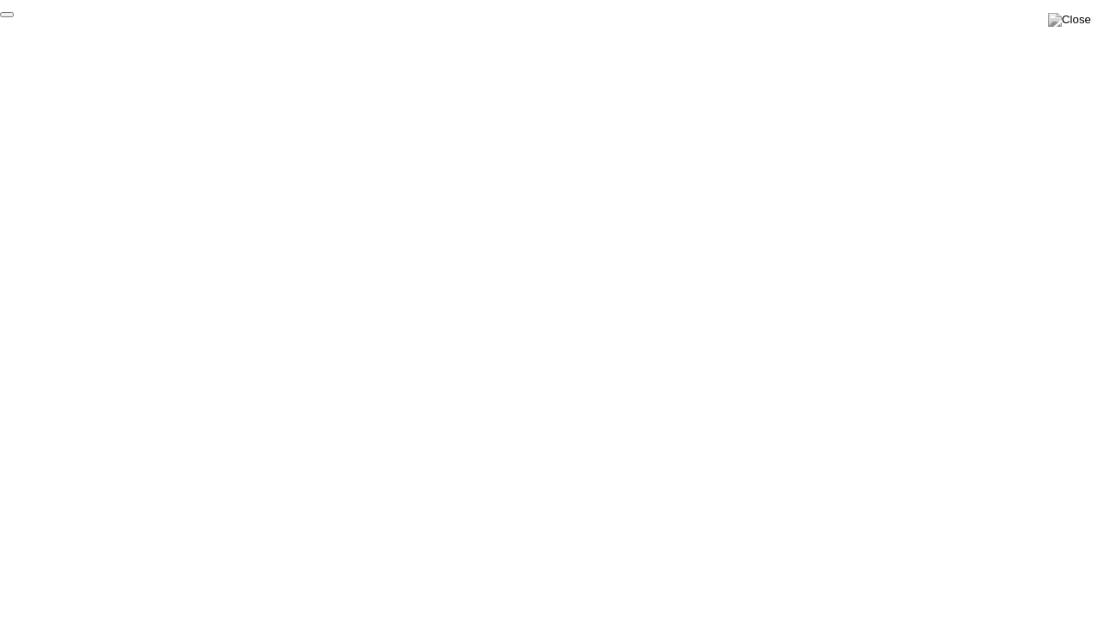
click at [14, 17] on button "End Proctoring Session" at bounding box center [7, 14] width 14 height 5
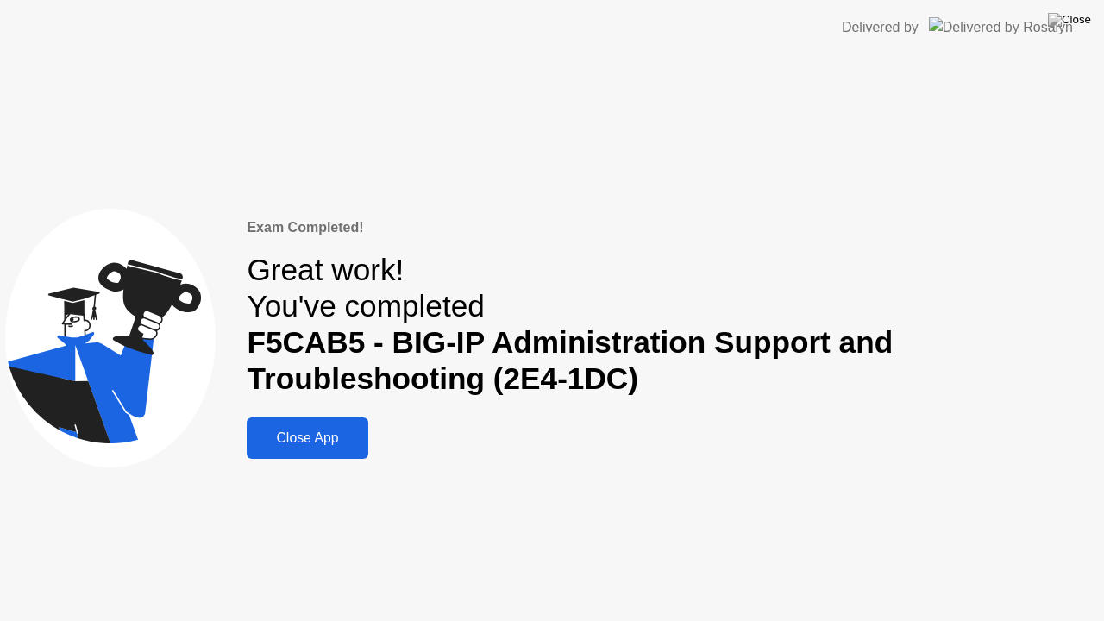
drag, startPoint x: 574, startPoint y: 28, endPoint x: 643, endPoint y: 146, distance: 136.8
click at [643, 146] on app-layout-with-logo "Delivered by Exam Completed! Great work! You've completed F5CAB5 - BIG-IP Admin…" at bounding box center [552, 310] width 1104 height 621
click at [336, 446] on div "Close App" at bounding box center [307, 438] width 110 height 16
